Goal: Task Accomplishment & Management: Use online tool/utility

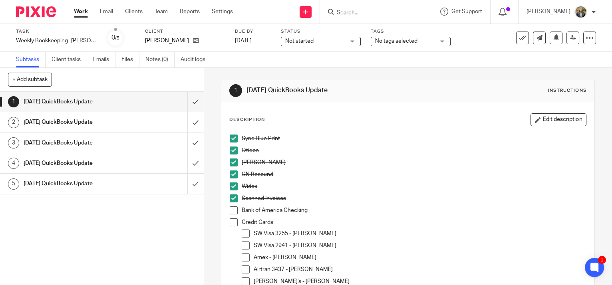
scroll to position [72, 0]
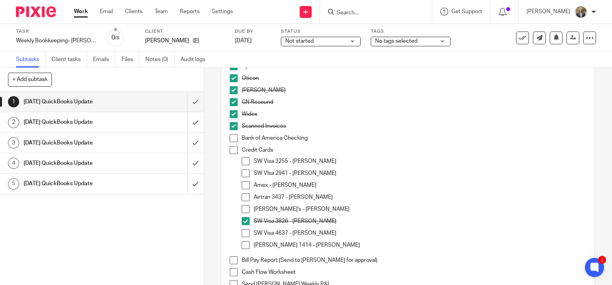
click at [512, 165] on div "SW Visa 3255 - Tim" at bounding box center [419, 163] width 332 height 12
click at [231, 133] on li "Scanned Invoices" at bounding box center [408, 128] width 356 height 12
click at [232, 137] on span at bounding box center [234, 138] width 8 height 8
click at [246, 159] on span at bounding box center [246, 161] width 8 height 8
click at [245, 170] on span at bounding box center [246, 173] width 8 height 8
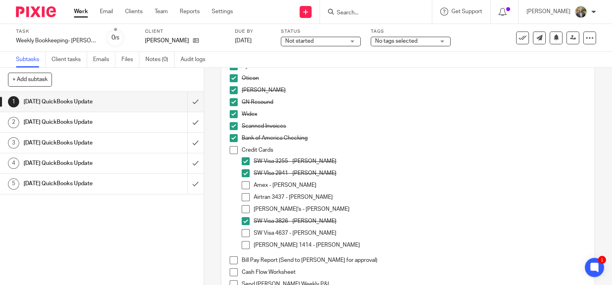
click at [245, 185] on span at bounding box center [246, 185] width 8 height 8
click at [244, 193] on span at bounding box center [246, 197] width 8 height 8
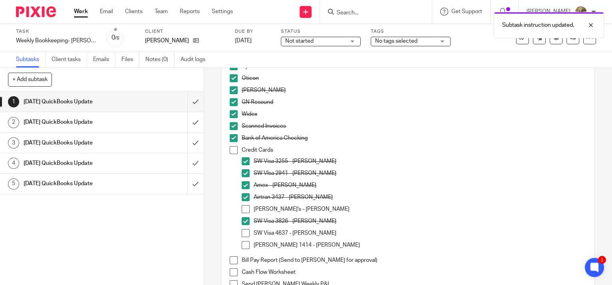
click at [245, 207] on span at bounding box center [246, 209] width 8 height 8
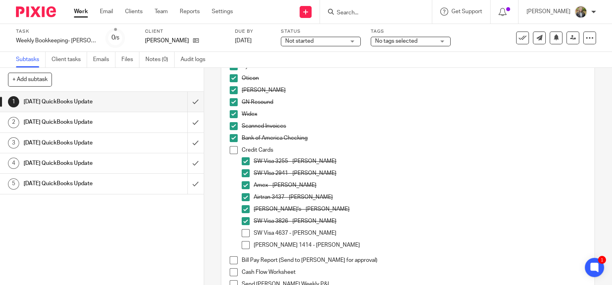
click at [242, 232] on span at bounding box center [246, 233] width 8 height 8
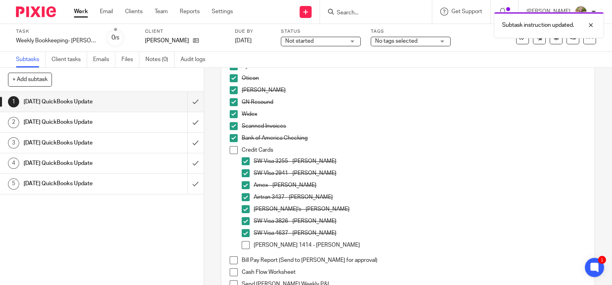
click at [245, 242] on span at bounding box center [246, 245] width 8 height 8
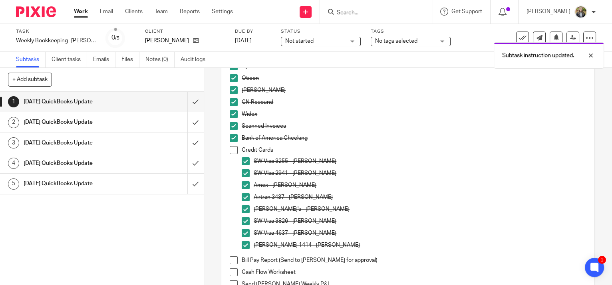
click at [230, 147] on span at bounding box center [234, 150] width 8 height 8
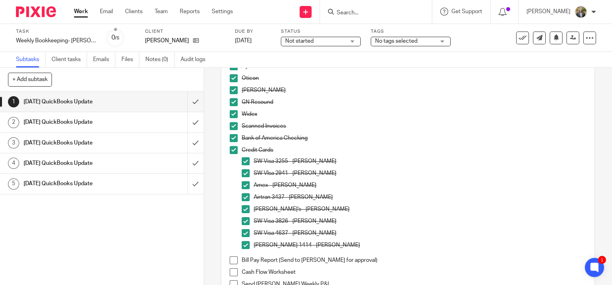
click at [230, 257] on span at bounding box center [234, 260] width 8 height 8
click at [561, 192] on div "Amex - Julie" at bounding box center [419, 187] width 332 height 12
click at [230, 271] on span at bounding box center [234, 272] width 8 height 8
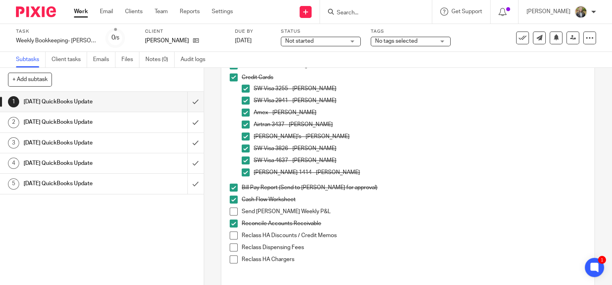
click at [230, 212] on span at bounding box center [234, 212] width 8 height 8
click at [232, 237] on span at bounding box center [234, 236] width 8 height 8
click at [234, 245] on span at bounding box center [234, 248] width 8 height 8
click at [233, 259] on span at bounding box center [234, 259] width 8 height 8
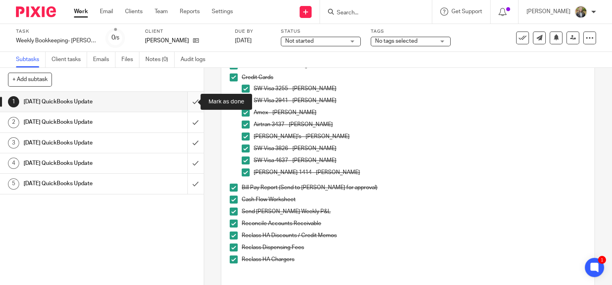
click at [186, 101] on input "submit" at bounding box center [102, 102] width 204 height 20
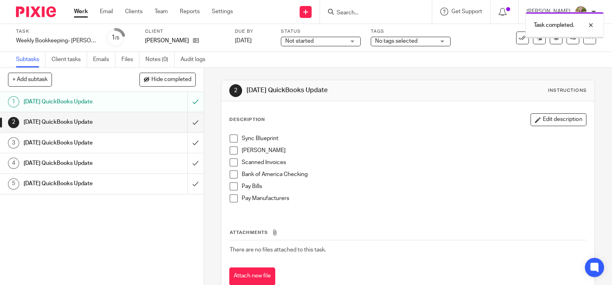
click at [76, 9] on link "Work" at bounding box center [81, 12] width 14 height 8
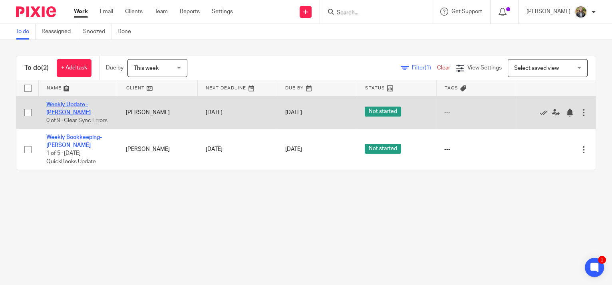
click at [87, 107] on link "Weekly Update - [PERSON_NAME]" at bounding box center [68, 109] width 44 height 14
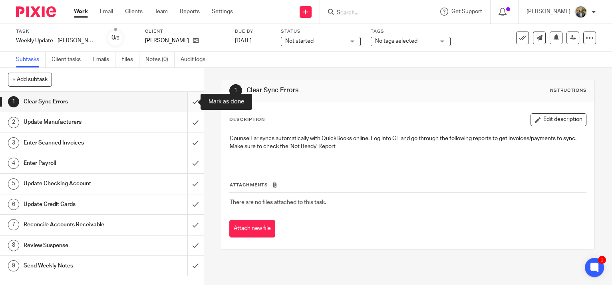
click at [189, 101] on input "submit" at bounding box center [102, 102] width 204 height 20
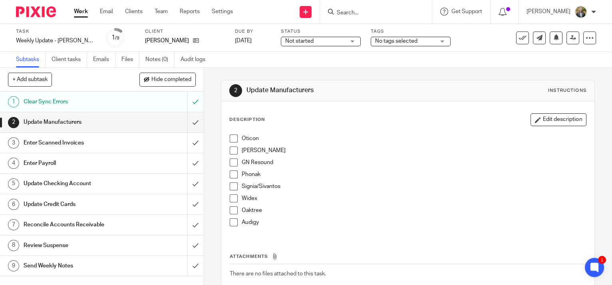
click at [234, 139] on span at bounding box center [234, 139] width 8 height 8
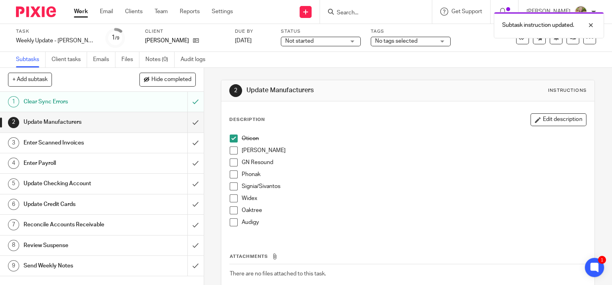
click at [232, 160] on span at bounding box center [234, 162] width 8 height 8
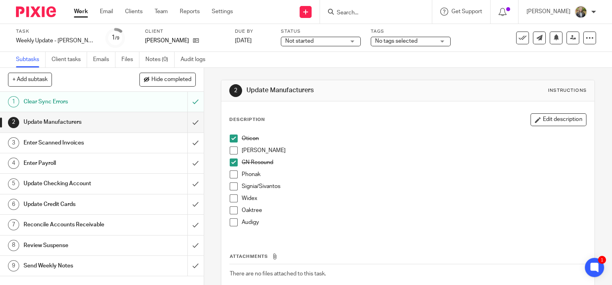
click at [231, 173] on span at bounding box center [234, 174] width 8 height 8
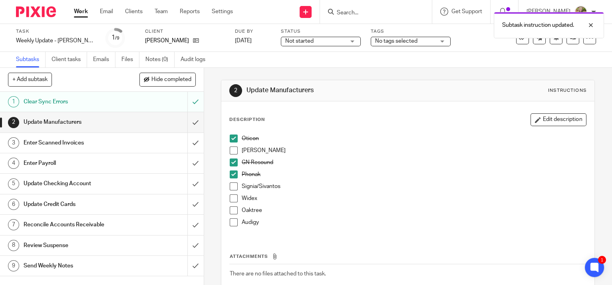
click at [230, 150] on span at bounding box center [234, 151] width 8 height 8
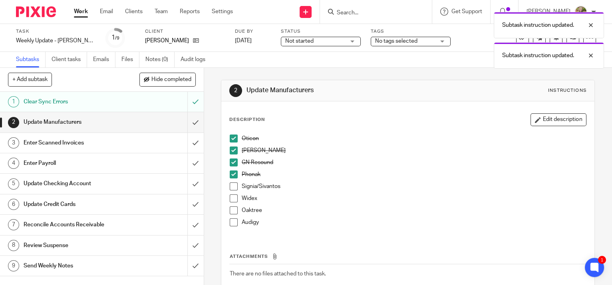
click at [233, 198] on span at bounding box center [234, 198] width 8 height 8
click at [233, 182] on span at bounding box center [234, 186] width 8 height 8
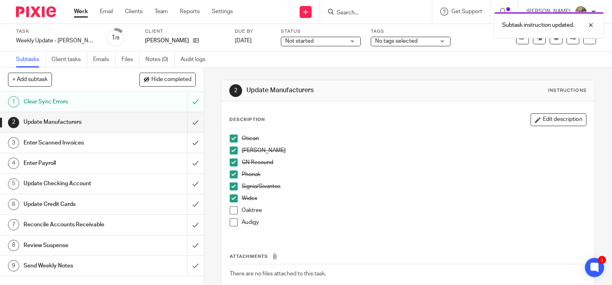
click at [232, 208] on span at bounding box center [234, 210] width 8 height 8
click at [231, 224] on span at bounding box center [234, 222] width 8 height 8
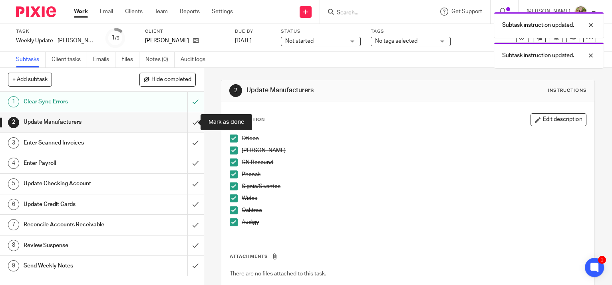
click at [189, 116] on input "submit" at bounding box center [102, 122] width 204 height 20
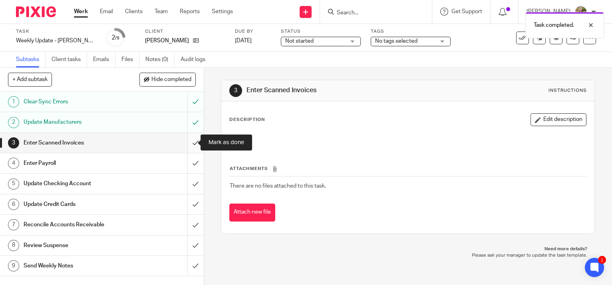
click at [189, 144] on input "submit" at bounding box center [102, 143] width 204 height 20
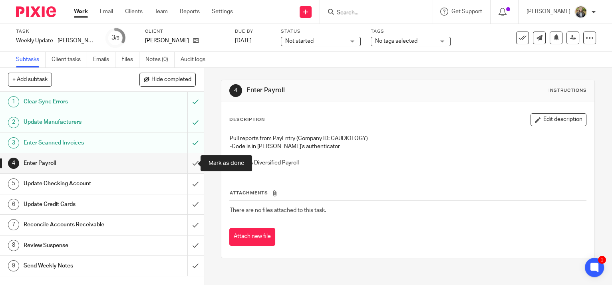
click at [188, 160] on input "submit" at bounding box center [102, 163] width 204 height 20
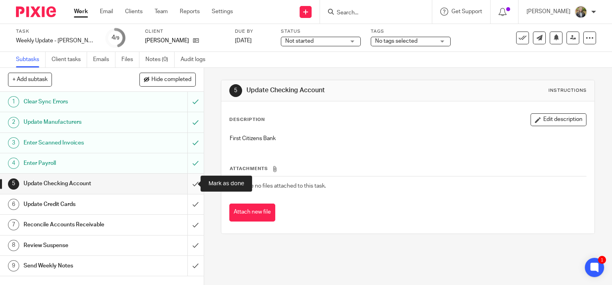
click at [185, 182] on input "submit" at bounding box center [102, 184] width 204 height 20
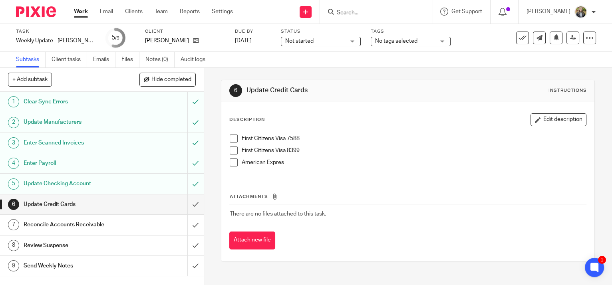
click at [231, 138] on span at bounding box center [234, 139] width 8 height 8
click at [231, 150] on span at bounding box center [234, 151] width 8 height 8
click at [233, 164] on span at bounding box center [234, 162] width 8 height 8
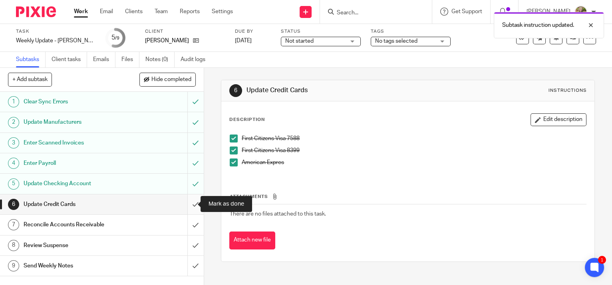
click at [194, 202] on input "submit" at bounding box center [102, 204] width 204 height 20
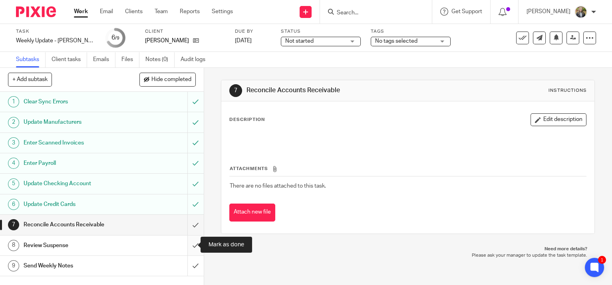
click at [187, 246] on input "submit" at bounding box center [102, 246] width 204 height 20
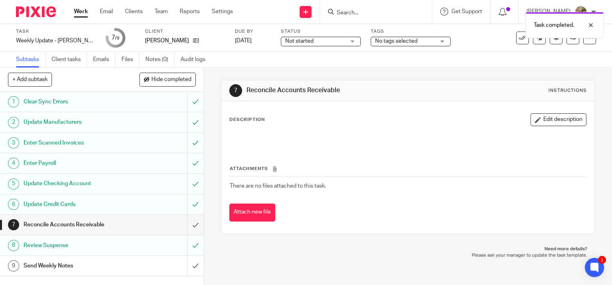
click at [112, 269] on h1 "Send Weekly Notes" at bounding box center [76, 266] width 104 height 12
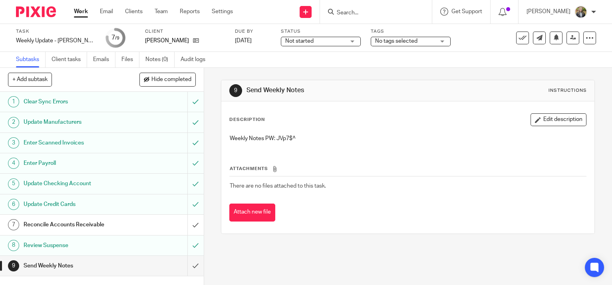
click at [281, 136] on p "Weekly Notes PW: JVp7$^" at bounding box center [408, 139] width 356 height 8
drag, startPoint x: 297, startPoint y: 137, endPoint x: 275, endPoint y: 137, distance: 22.0
click at [275, 137] on p "Weekly Notes PW: JVp7$^" at bounding box center [408, 139] width 356 height 8
copy p "JVp7$^"
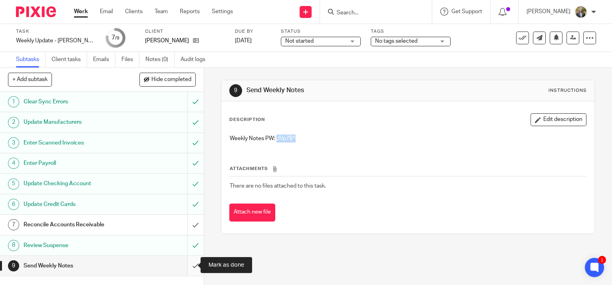
drag, startPoint x: 187, startPoint y: 266, endPoint x: 186, endPoint y: 261, distance: 5.3
click at [187, 266] on input "submit" at bounding box center [102, 266] width 204 height 20
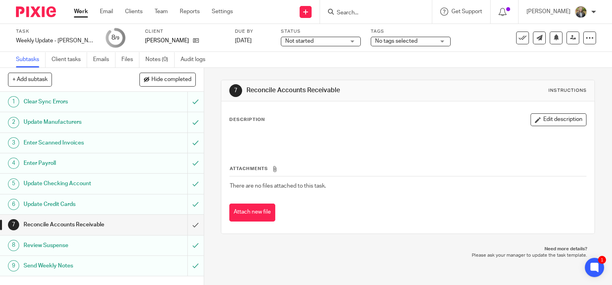
click at [83, 14] on link "Work" at bounding box center [81, 12] width 14 height 8
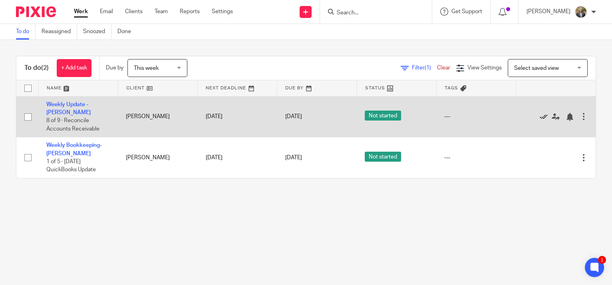
click at [539, 113] on icon at bounding box center [543, 117] width 8 height 8
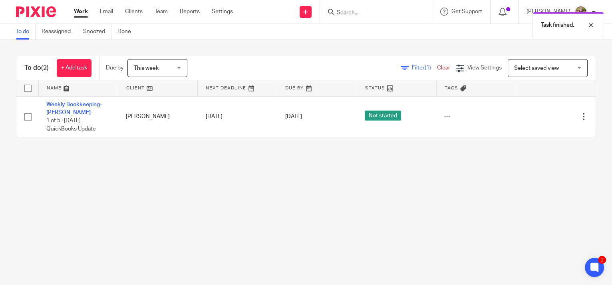
click at [81, 12] on link "Work" at bounding box center [81, 12] width 14 height 8
